Goal: Task Accomplishment & Management: Complete application form

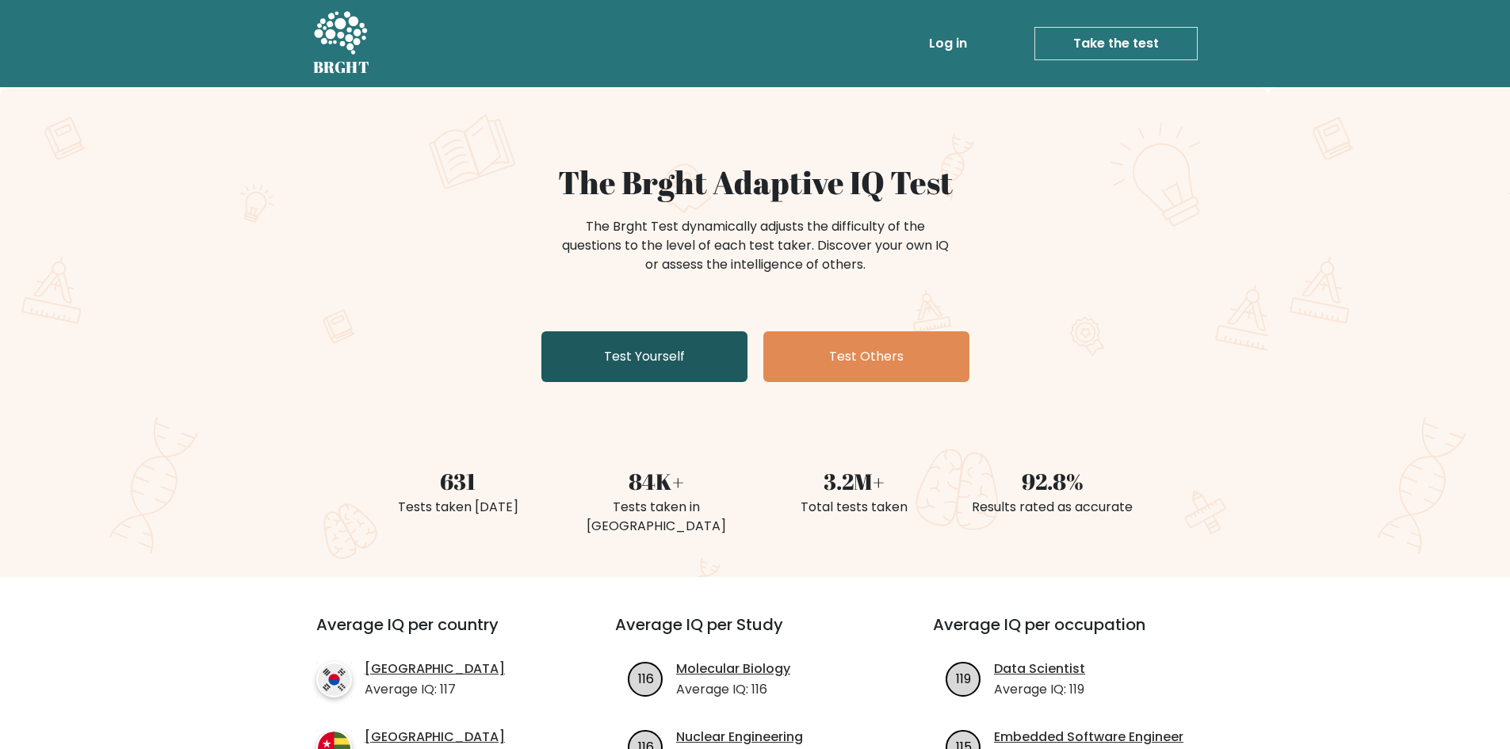
click at [704, 366] on link "Test Yourself" at bounding box center [645, 356] width 206 height 51
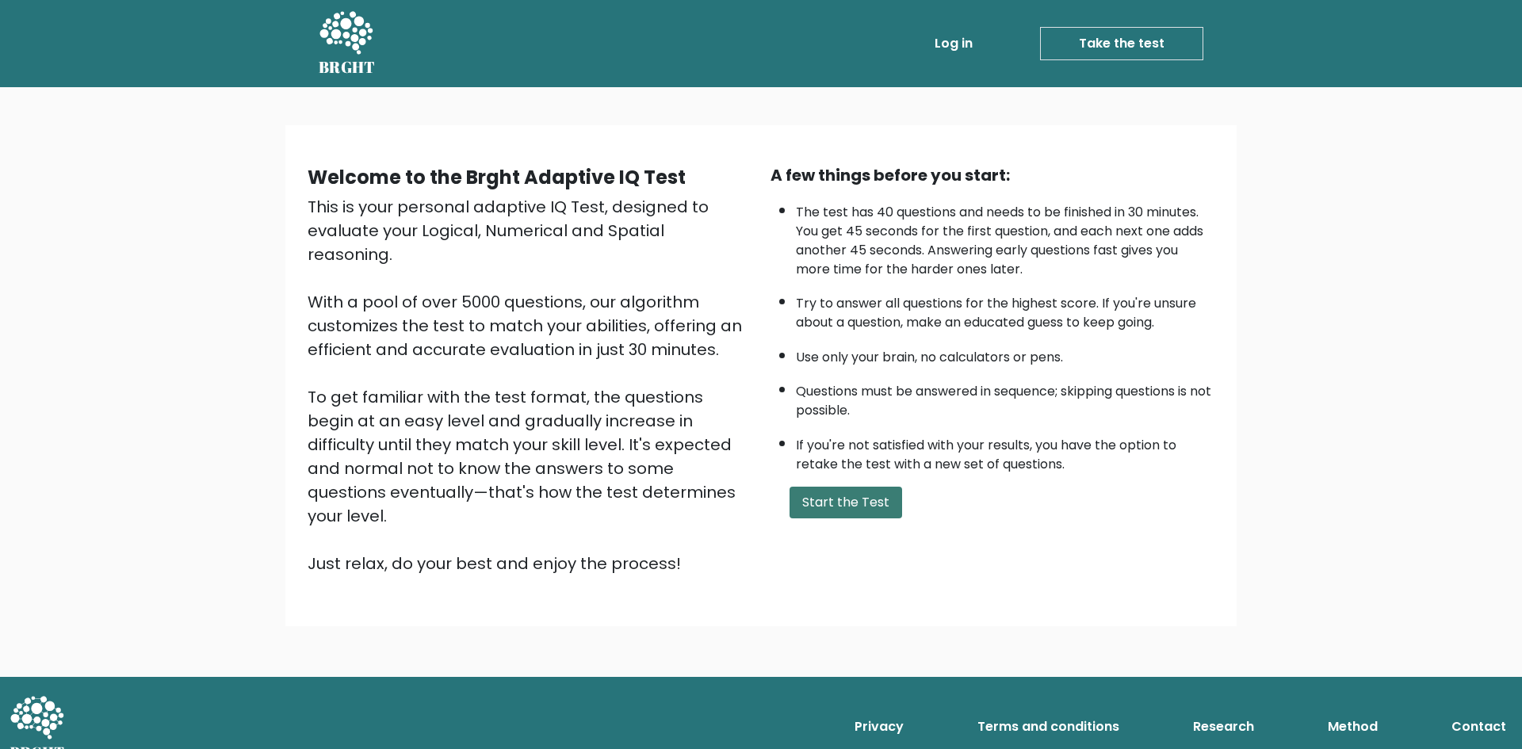
click at [839, 495] on button "Start the Test" at bounding box center [846, 503] width 113 height 32
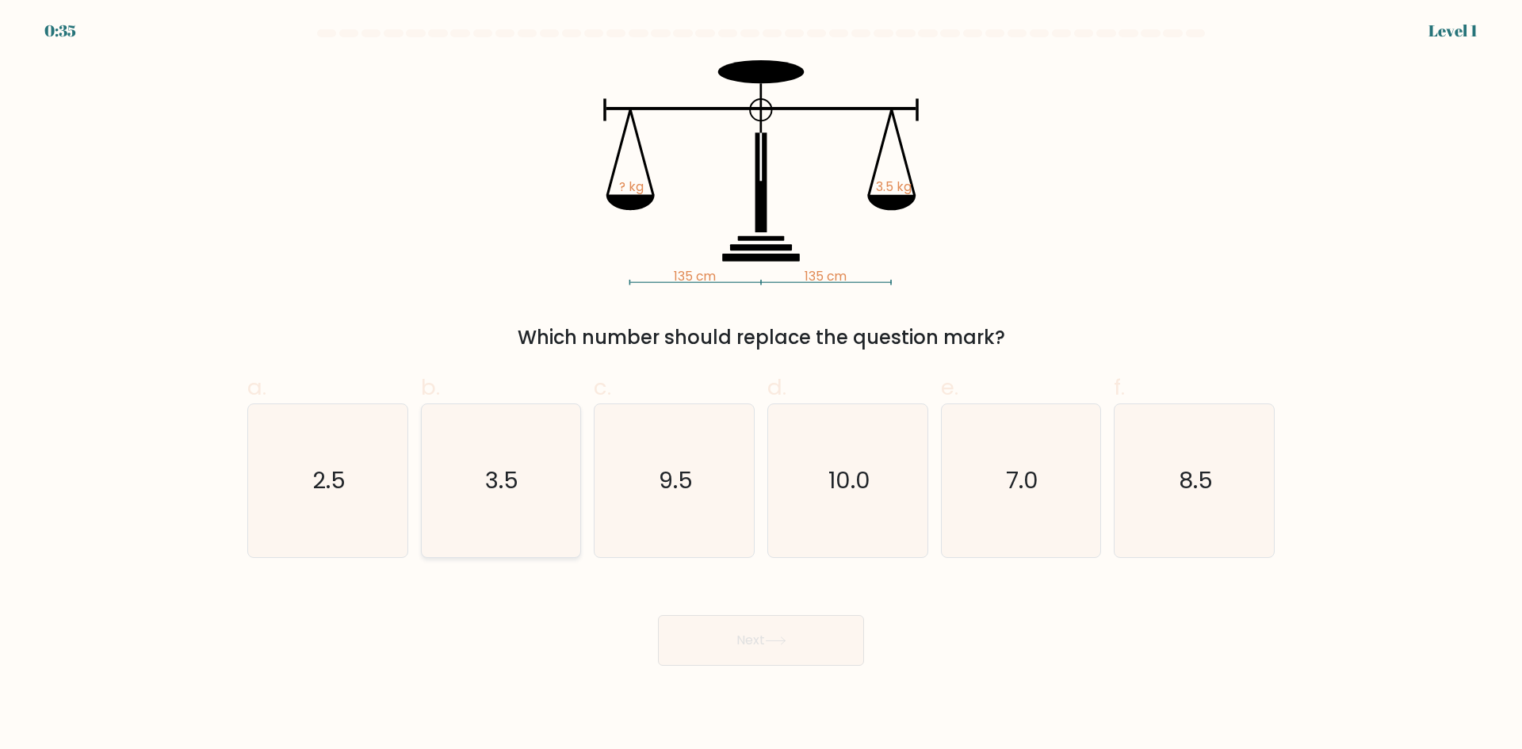
click at [423, 473] on div "3.5" at bounding box center [501, 481] width 161 height 155
click at [761, 385] on input "b. 3.5" at bounding box center [761, 380] width 1 height 10
radio input "true"
click at [752, 647] on button "Next" at bounding box center [761, 640] width 206 height 51
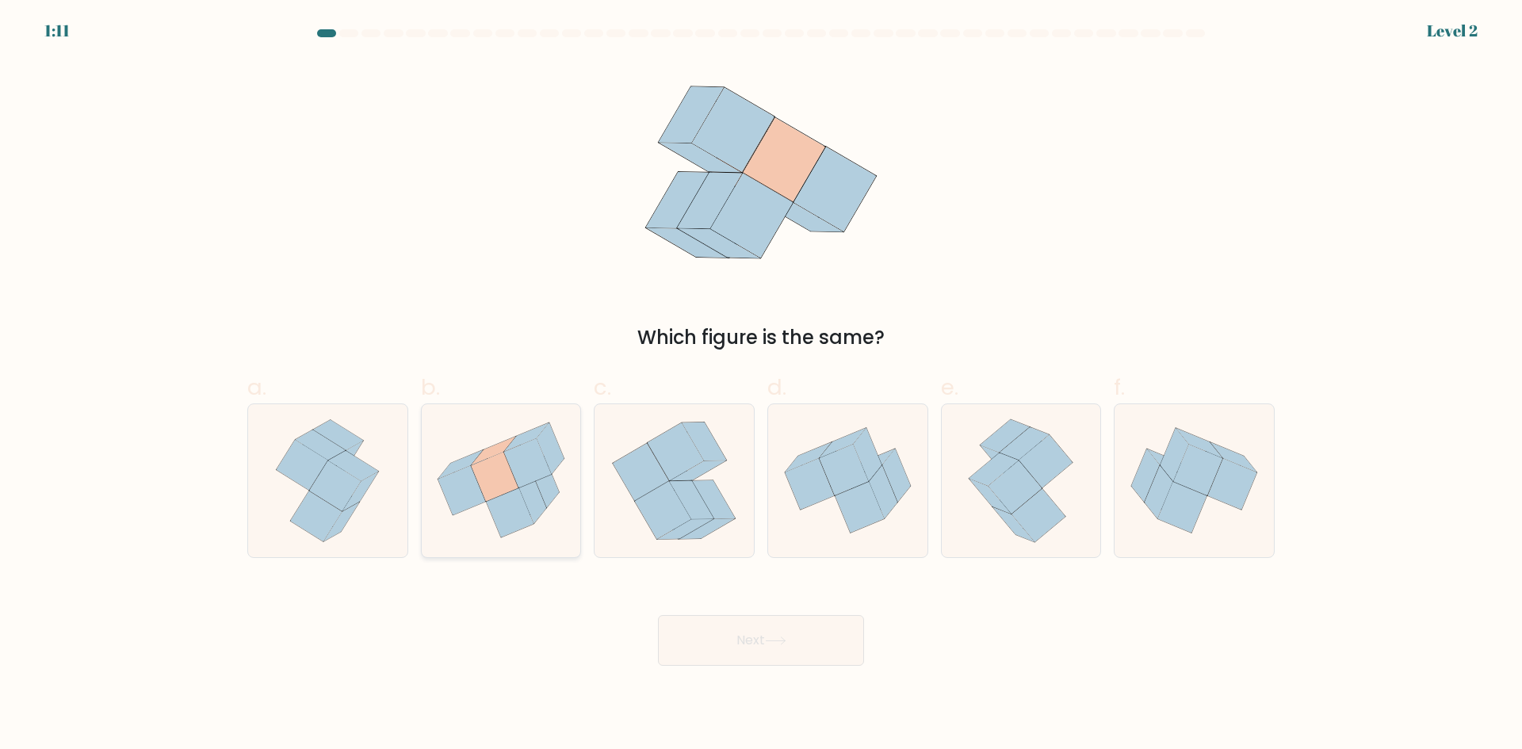
click at [528, 467] on icon at bounding box center [528, 463] width 48 height 49
click at [761, 385] on input "b." at bounding box center [761, 380] width 1 height 10
radio input "true"
click at [706, 632] on button "Next" at bounding box center [761, 640] width 206 height 51
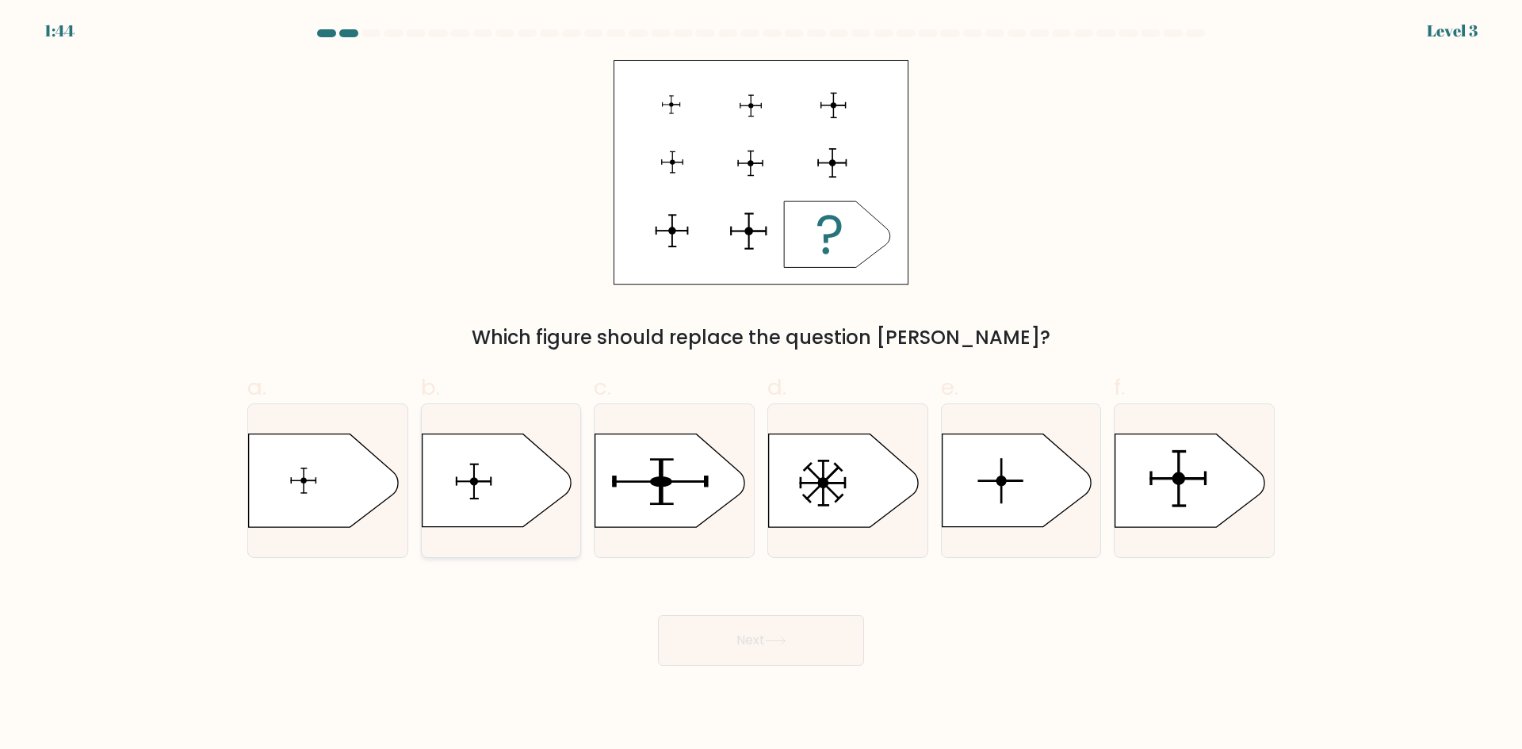
click at [521, 486] on icon at bounding box center [496, 481] width 149 height 93
click at [761, 385] on input "b." at bounding box center [761, 380] width 1 height 10
radio input "true"
click at [691, 634] on button "Next" at bounding box center [761, 640] width 206 height 51
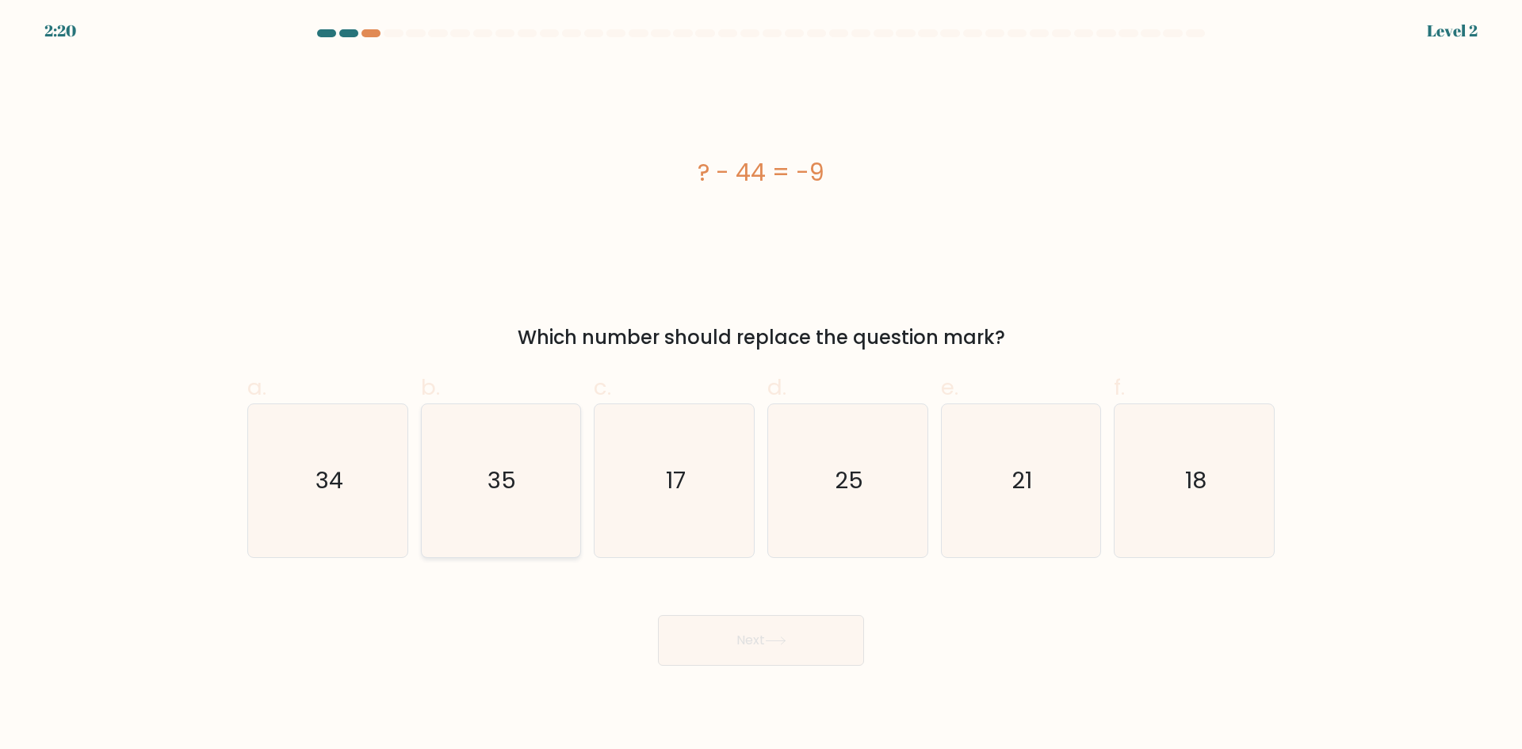
drag, startPoint x: 498, startPoint y: 524, endPoint x: 515, endPoint y: 545, distance: 26.5
click at [497, 524] on icon "35" at bounding box center [500, 480] width 153 height 153
click at [761, 385] on input "b. 35" at bounding box center [761, 380] width 1 height 10
radio input "true"
click at [725, 666] on body "2:19 Level 2 a." at bounding box center [761, 374] width 1522 height 749
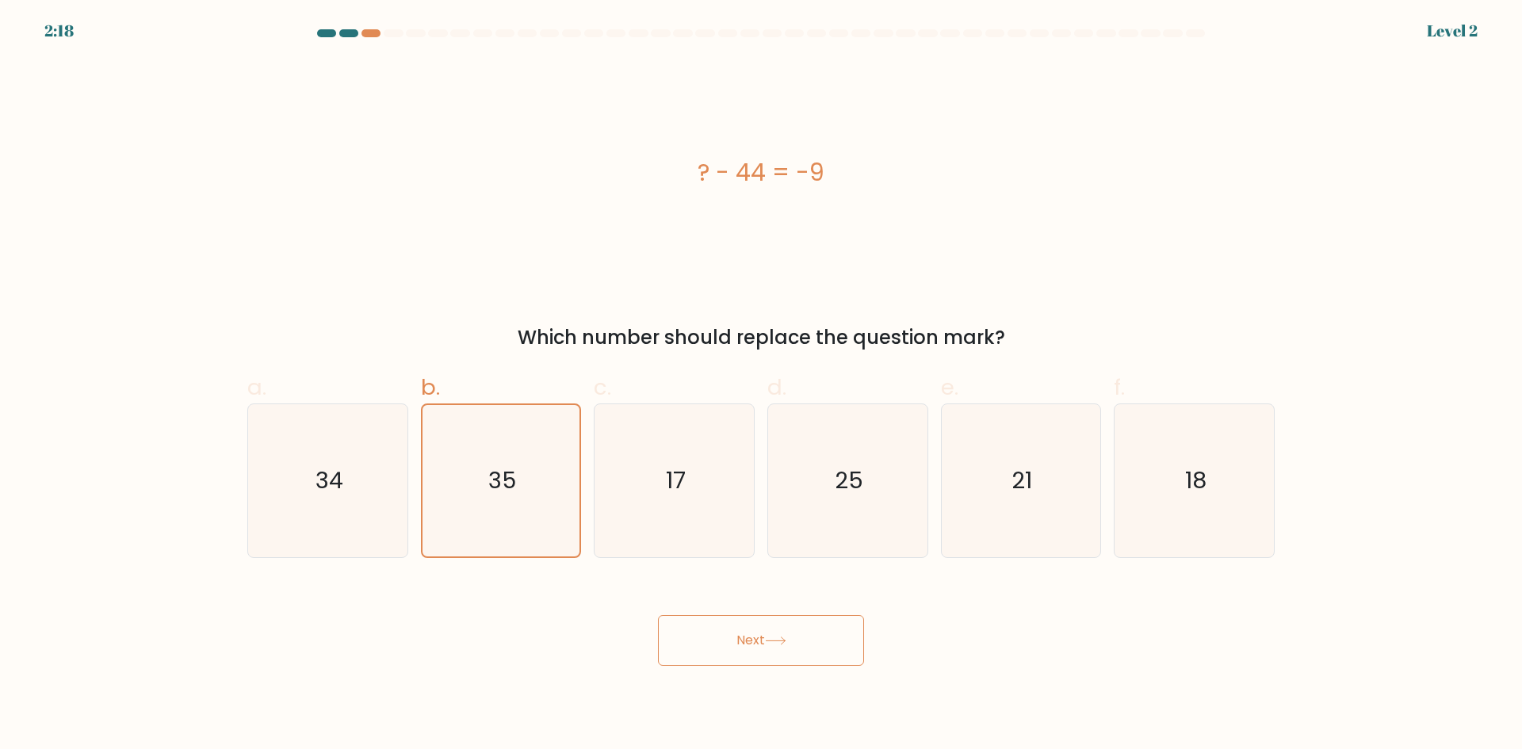
click at [732, 654] on button "Next" at bounding box center [761, 640] width 206 height 51
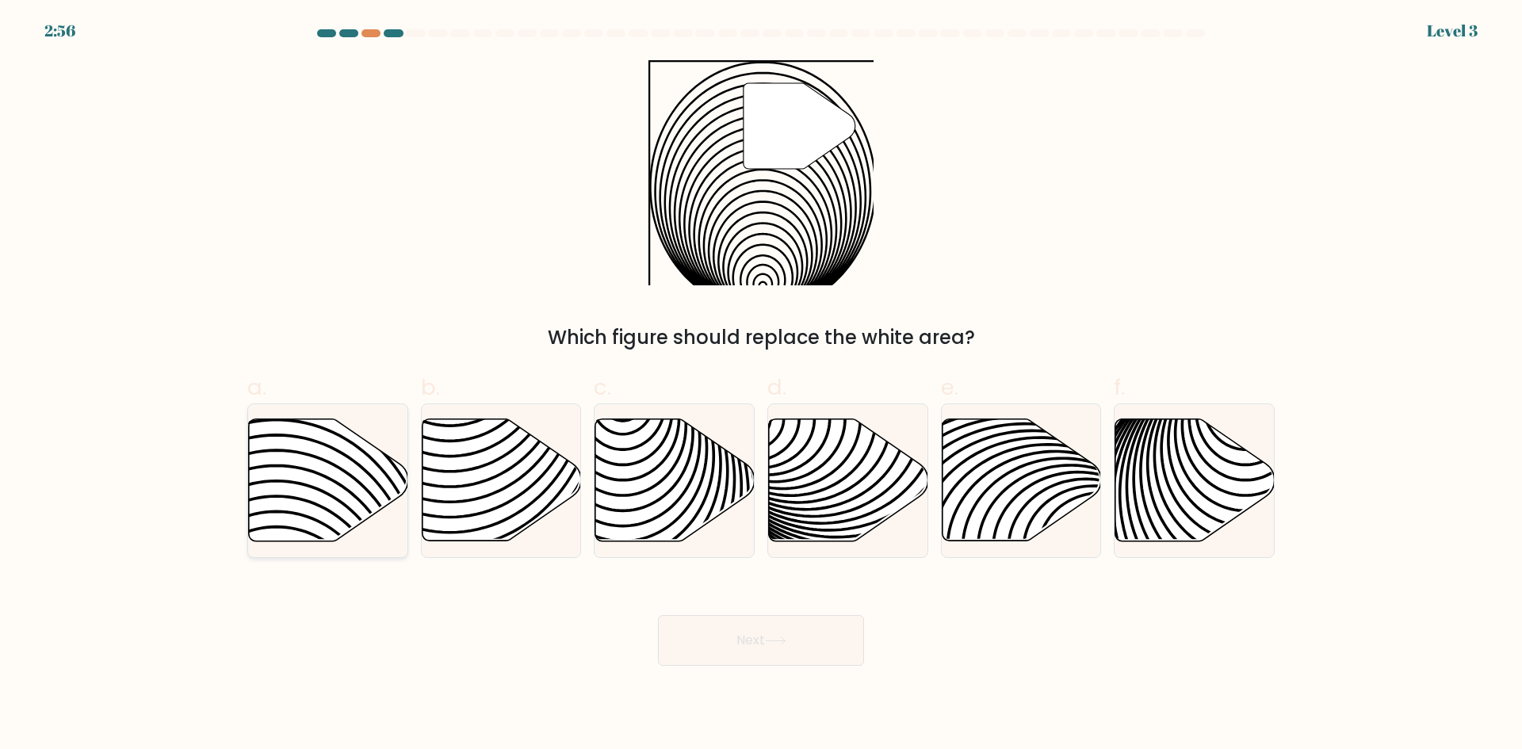
click at [292, 506] on icon at bounding box center [328, 480] width 159 height 122
click at [761, 385] on input "a." at bounding box center [761, 380] width 1 height 10
radio input "true"
click at [709, 628] on button "Next" at bounding box center [761, 640] width 206 height 51
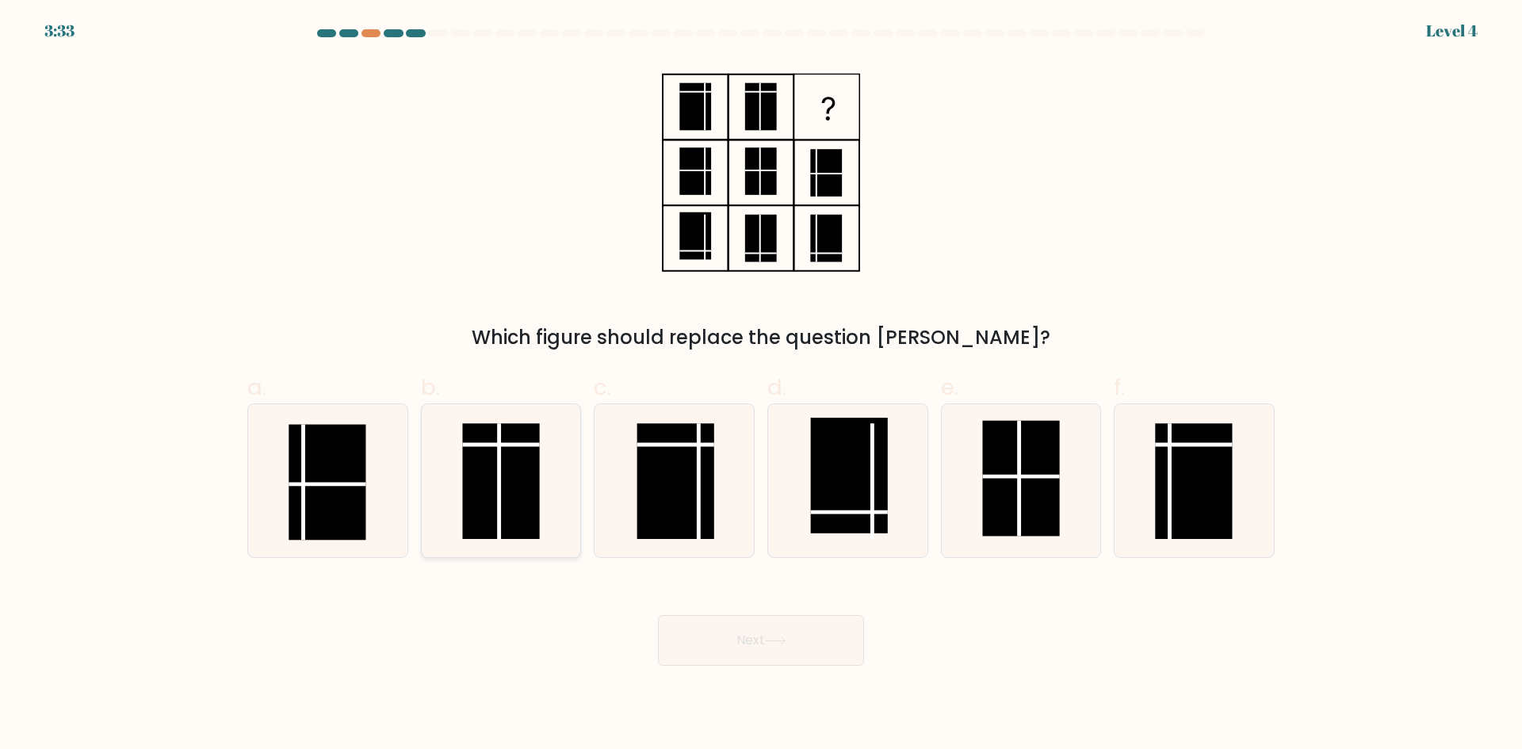
click at [500, 522] on line at bounding box center [500, 481] width 0 height 116
click at [761, 385] on input "b." at bounding box center [761, 380] width 1 height 10
radio input "true"
click at [735, 650] on button "Next" at bounding box center [761, 640] width 206 height 51
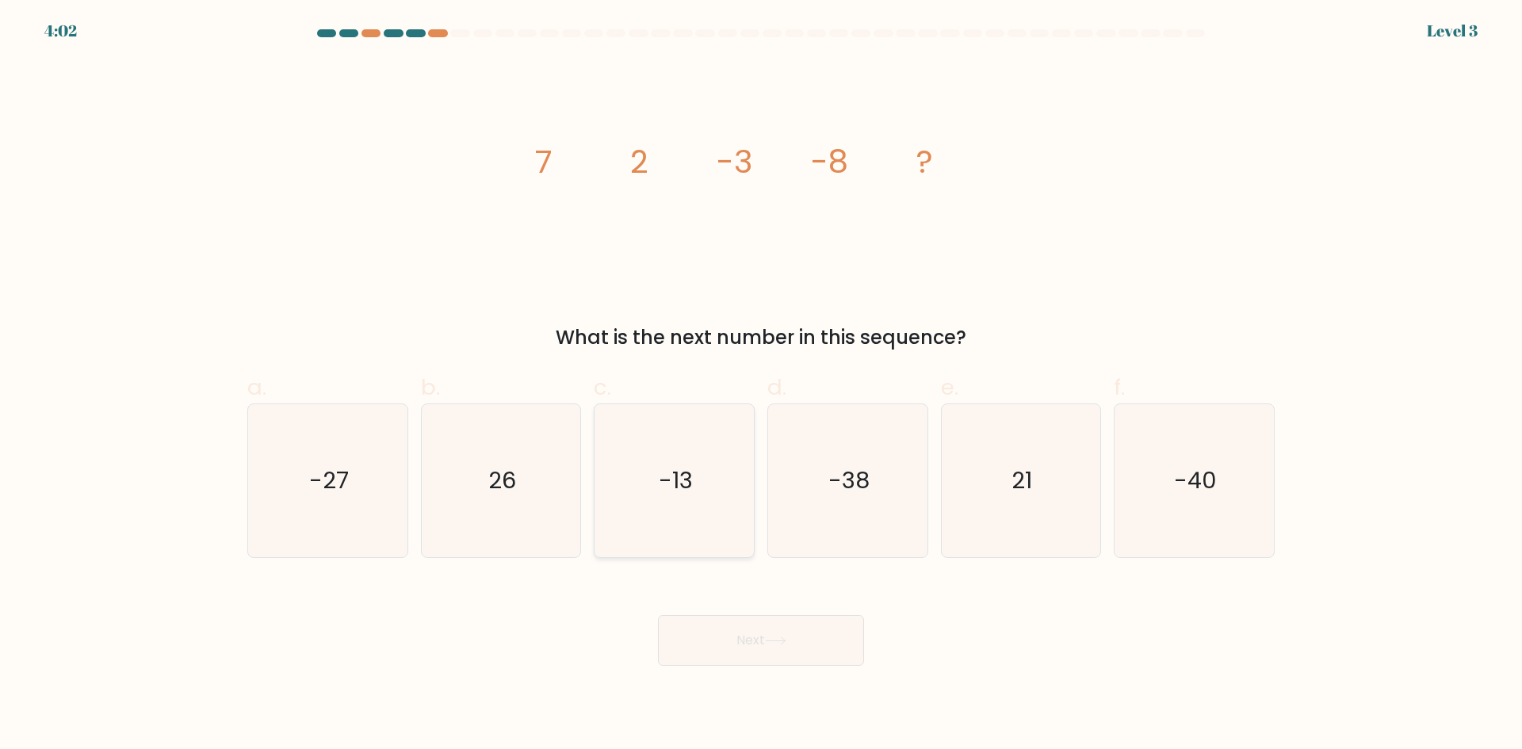
click at [662, 494] on icon "-13" at bounding box center [674, 480] width 153 height 153
click at [761, 385] on input "c. -13" at bounding box center [761, 380] width 1 height 10
radio input "true"
click at [722, 622] on button "Next" at bounding box center [761, 640] width 206 height 51
